Goal: Information Seeking & Learning: Learn about a topic

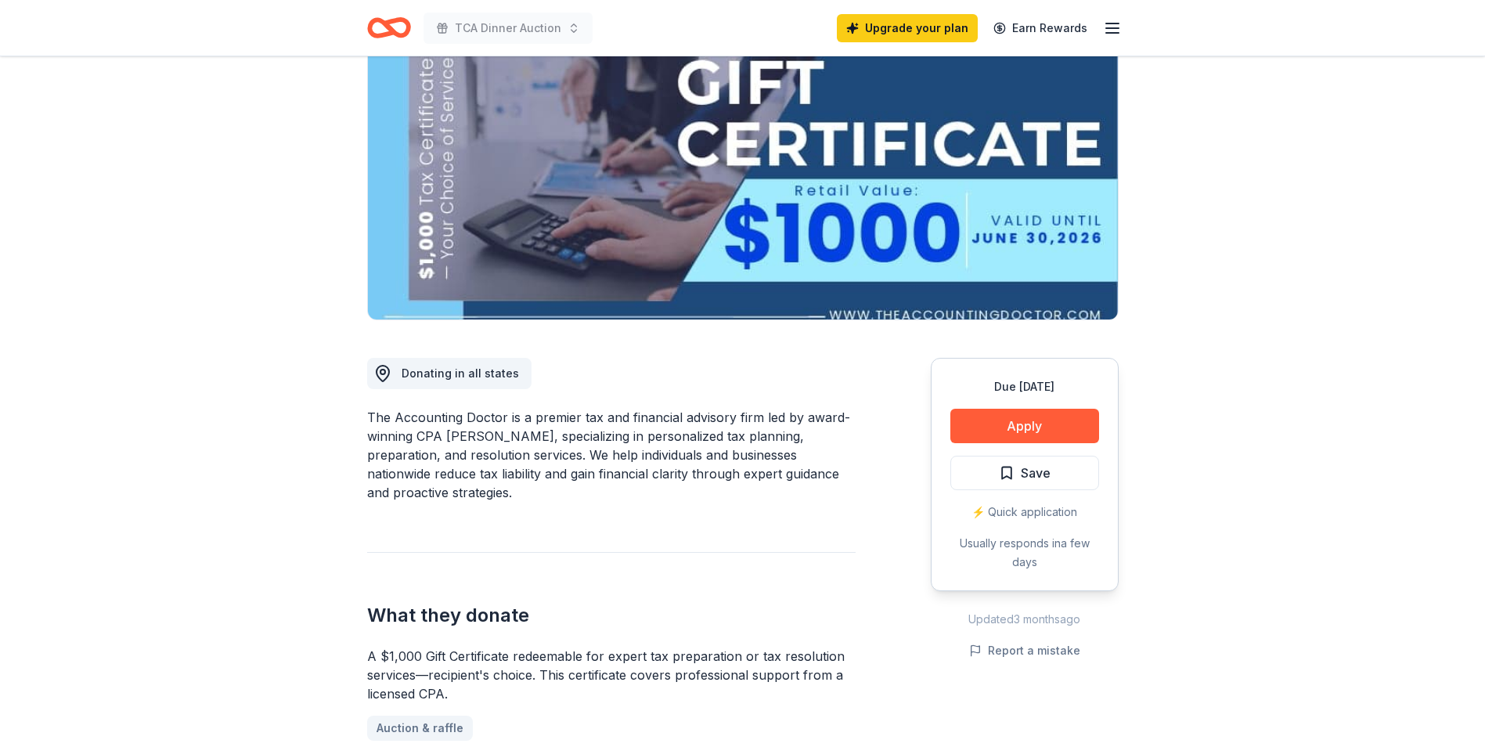
scroll to position [157, 0]
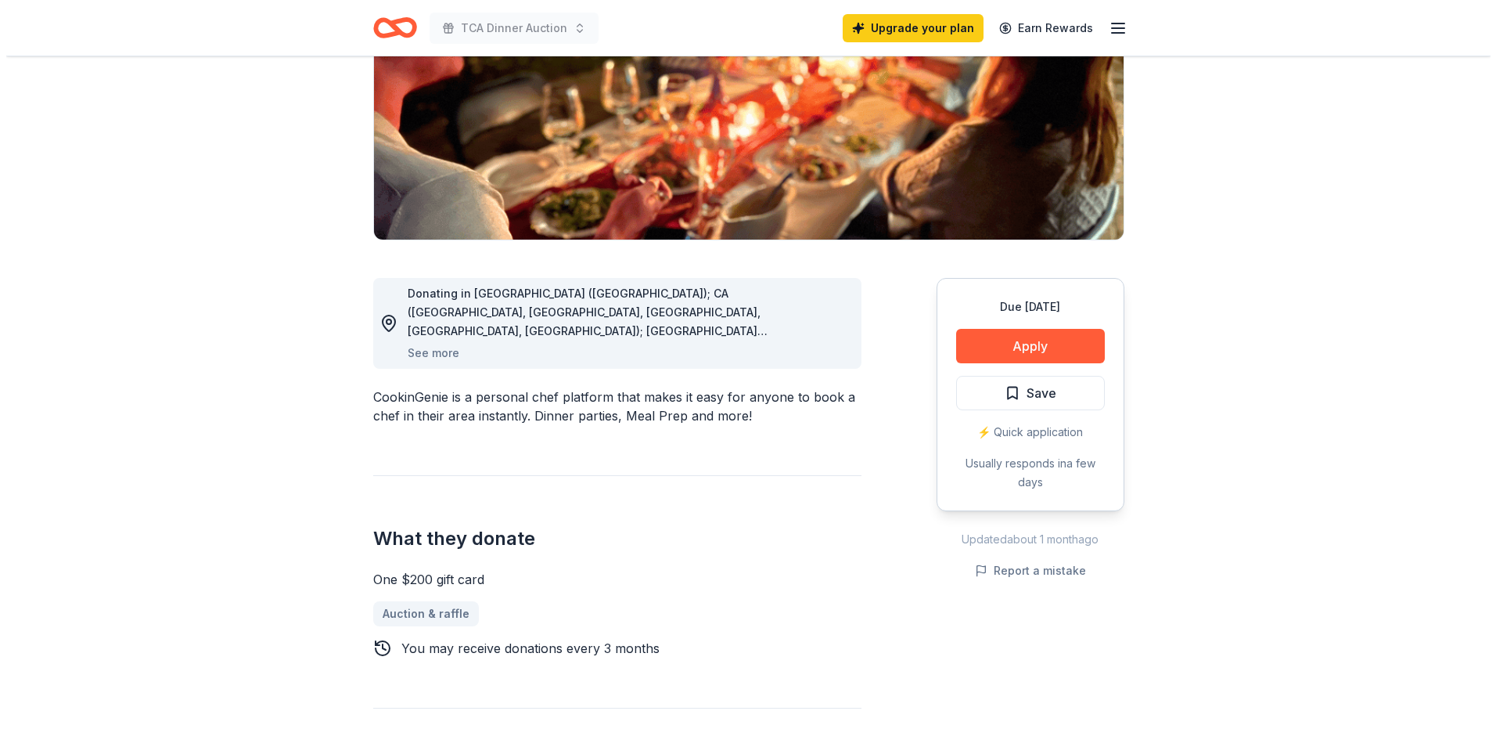
scroll to position [235, 0]
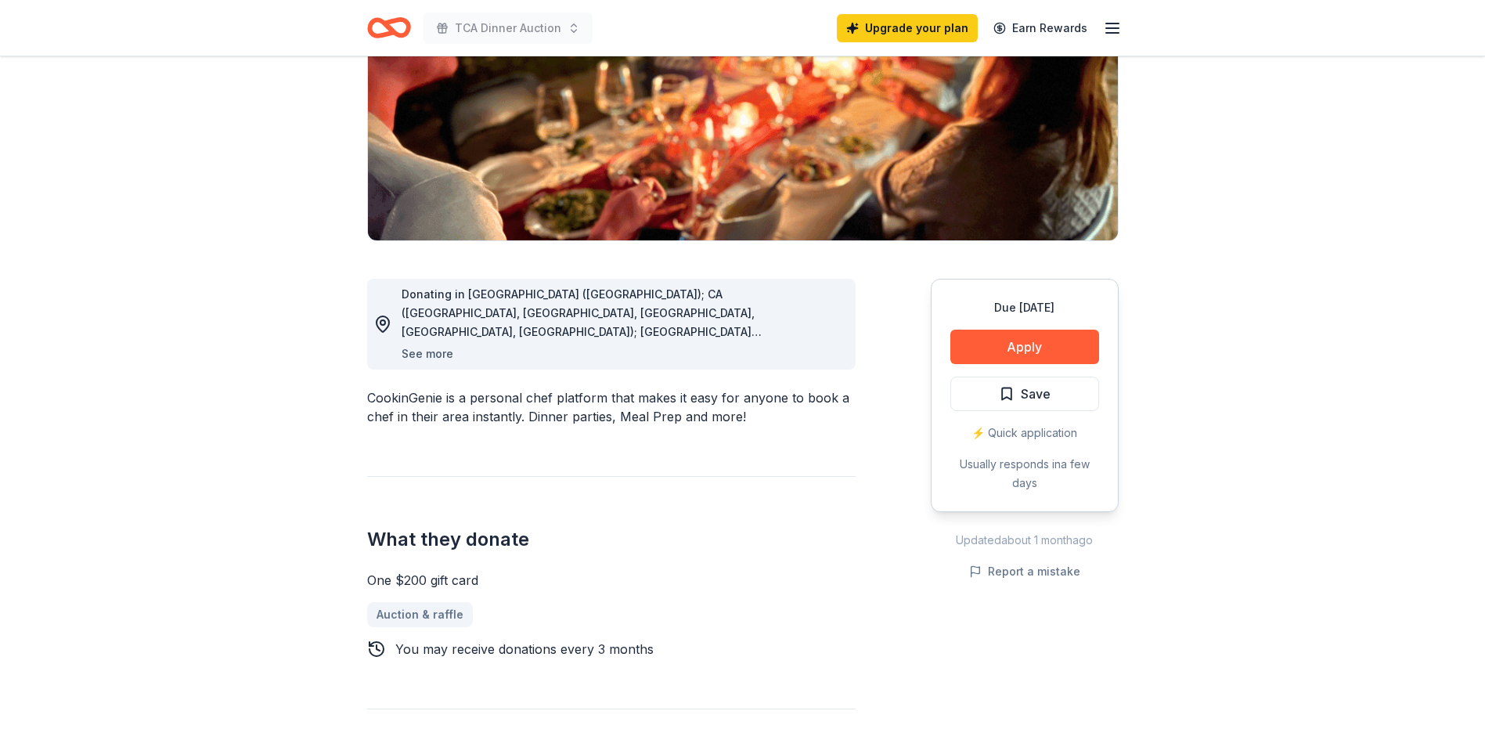
click at [441, 358] on button "See more" at bounding box center [427, 353] width 52 height 19
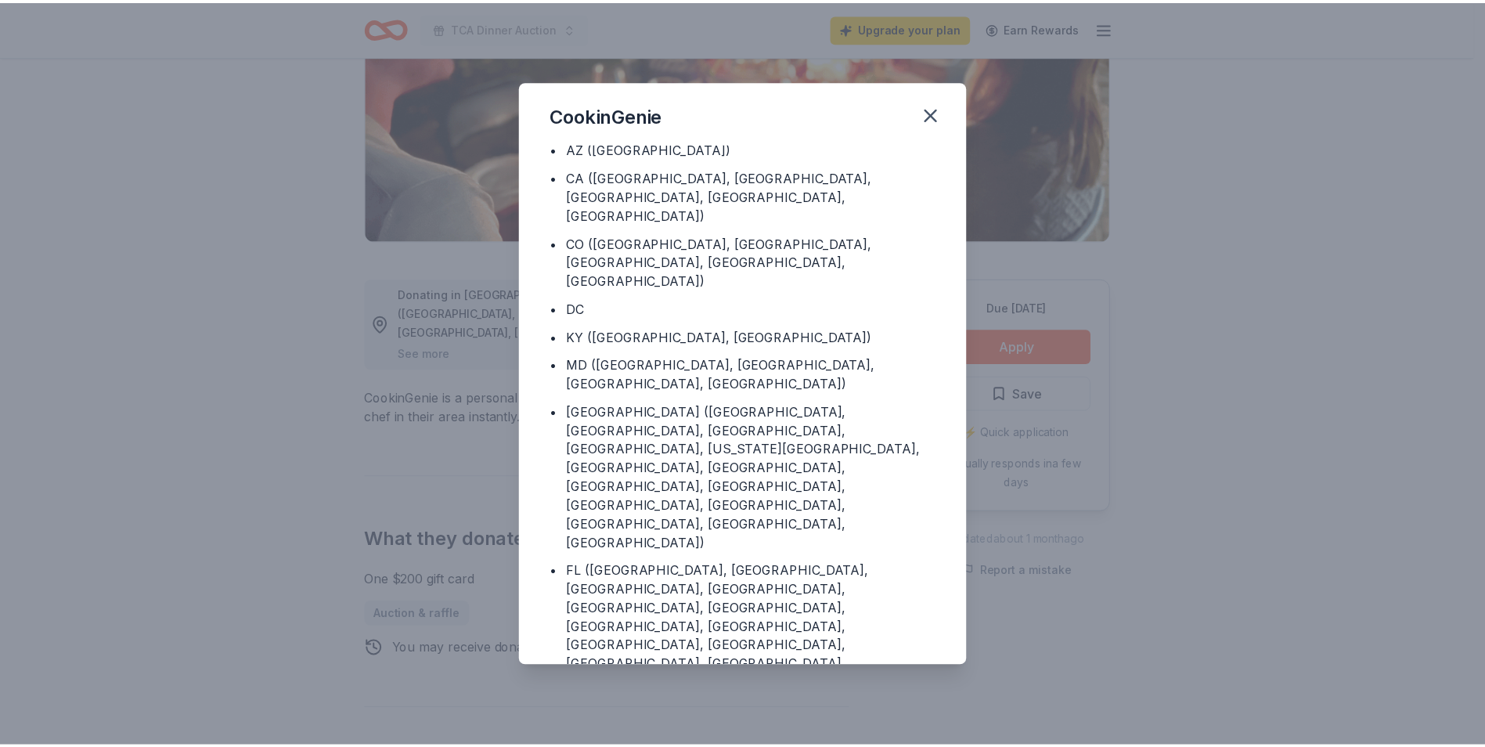
scroll to position [0, 0]
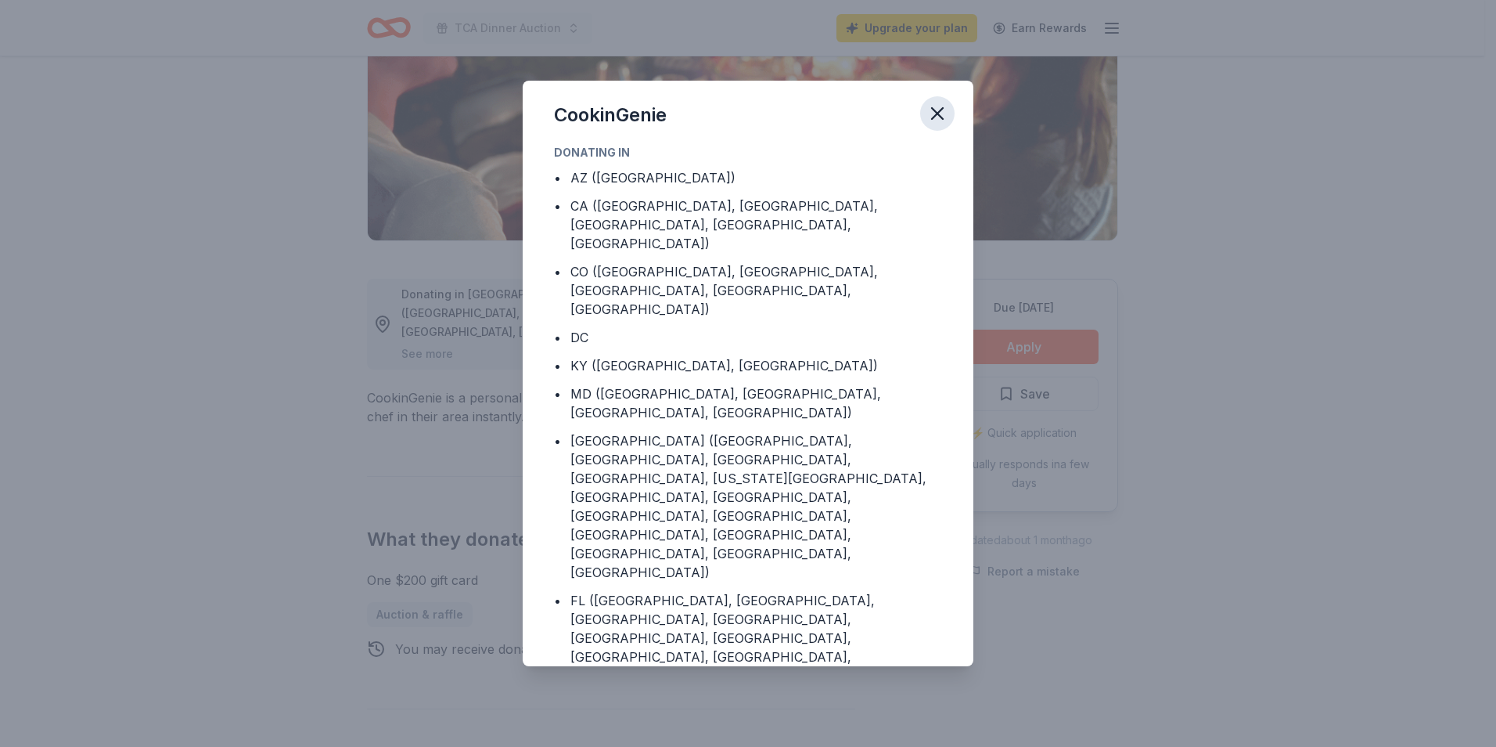
click at [942, 113] on icon "button" at bounding box center [938, 114] width 22 height 22
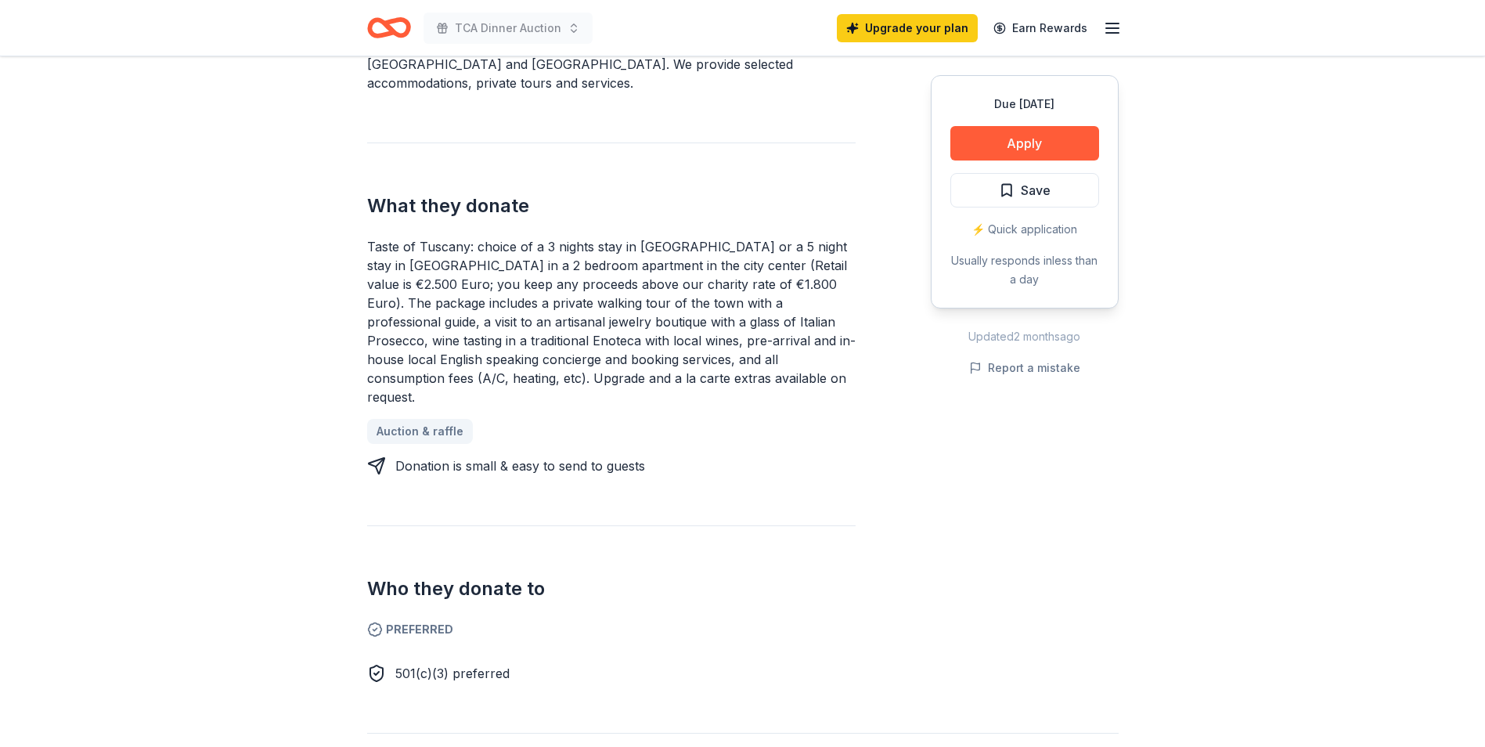
scroll to position [548, 0]
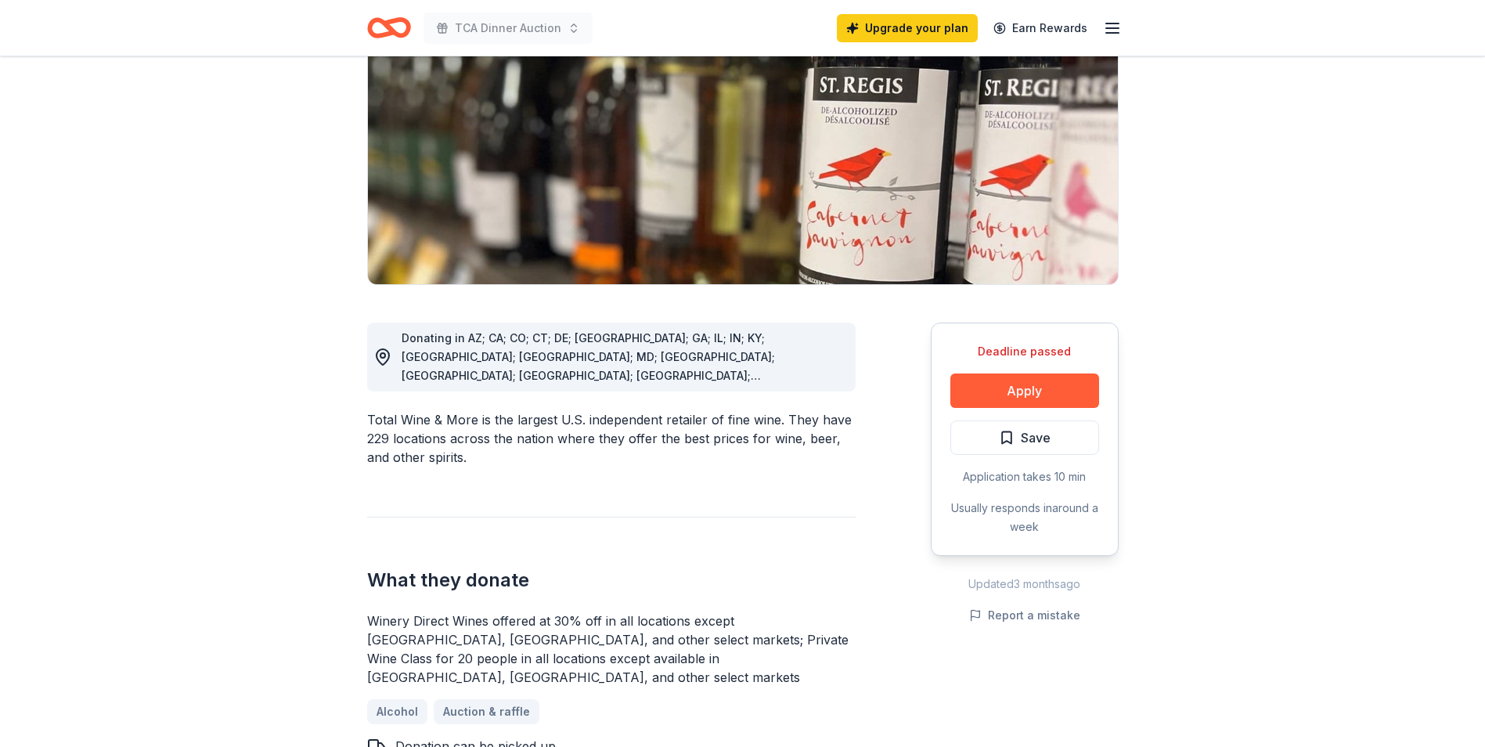
scroll to position [235, 0]
